Goal: Task Accomplishment & Management: Use online tool/utility

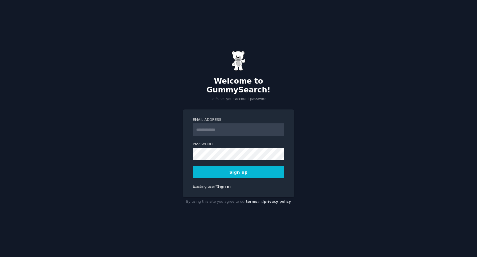
click at [214, 125] on input "Email Address" at bounding box center [239, 129] width 92 height 13
type input "**********"
click at [257, 87] on h2 "Welcome to GummySearch!" at bounding box center [238, 86] width 111 height 18
click at [260, 88] on h2 "Welcome to GummySearch!" at bounding box center [238, 86] width 111 height 18
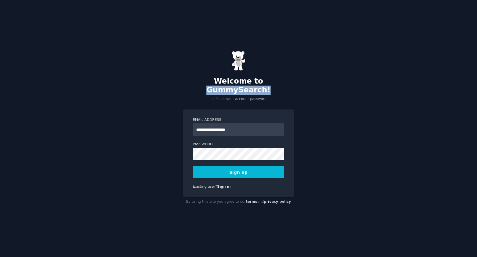
drag, startPoint x: 234, startPoint y: 86, endPoint x: 291, endPoint y: 87, distance: 56.3
click at [291, 87] on h2 "Welcome to GummySearch!" at bounding box center [238, 86] width 111 height 18
copy h2 "GummySearch!"
click at [239, 168] on button "Sign up" at bounding box center [239, 172] width 92 height 12
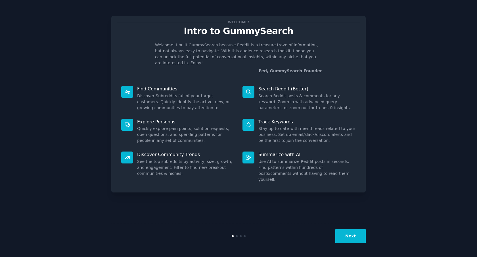
click at [346, 233] on button "Next" at bounding box center [351, 236] width 30 height 14
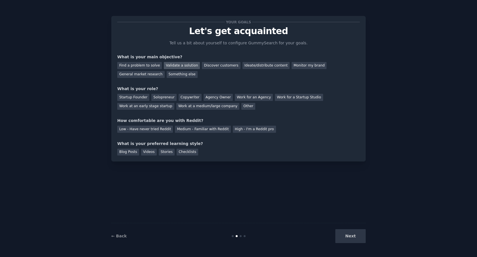
click at [186, 67] on div "Validate a solution" at bounding box center [182, 65] width 36 height 7
click at [214, 67] on div "Discover customers" at bounding box center [221, 65] width 38 height 7
click at [149, 67] on div "Find a problem to solve" at bounding box center [139, 65] width 45 height 7
click at [160, 98] on div "Solopreneur" at bounding box center [163, 97] width 25 height 7
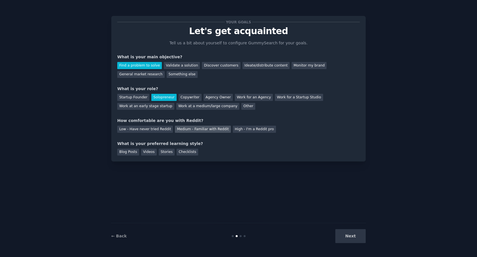
click at [210, 128] on div "Medium - Familiar with Reddit" at bounding box center [203, 129] width 56 height 7
click at [149, 155] on div "Videos" at bounding box center [149, 152] width 16 height 7
click at [164, 153] on div "Stories" at bounding box center [167, 152] width 16 height 7
click at [148, 154] on div "Videos" at bounding box center [149, 152] width 16 height 7
click at [346, 238] on button "Next" at bounding box center [351, 236] width 30 height 14
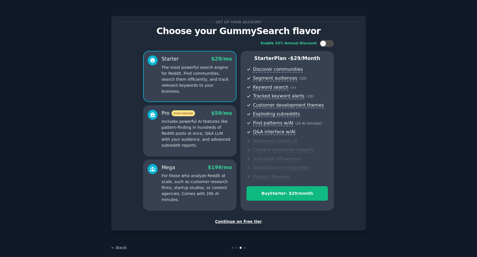
click at [242, 223] on div "Continue on free tier" at bounding box center [238, 222] width 243 height 6
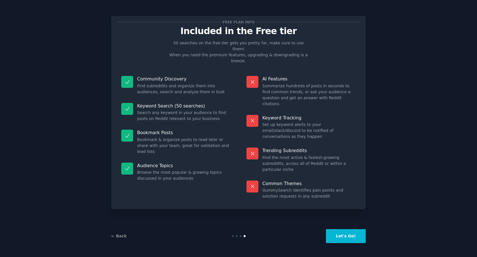
click at [335, 234] on button "Let's Go!" at bounding box center [346, 236] width 40 height 14
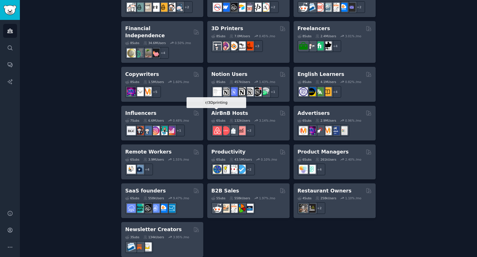
scroll to position [399, 0]
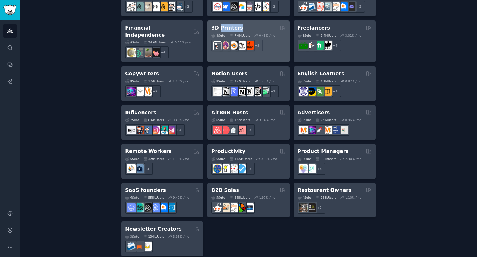
click at [247, 27] on div "3D Printers" at bounding box center [248, 27] width 74 height 7
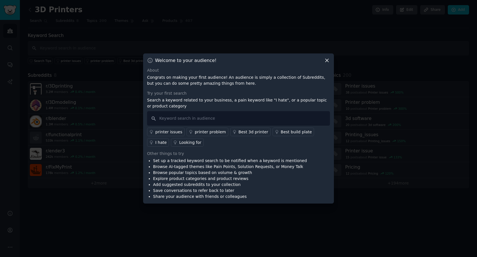
click at [327, 60] on icon at bounding box center [327, 60] width 3 height 3
